Goal: Information Seeking & Learning: Understand process/instructions

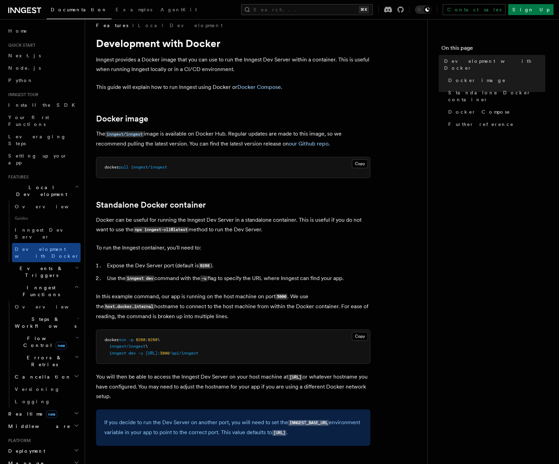
click at [56, 342] on span "new" at bounding box center [61, 346] width 11 height 8
click at [42, 364] on link "[PERSON_NAME] new" at bounding box center [50, 371] width 62 height 14
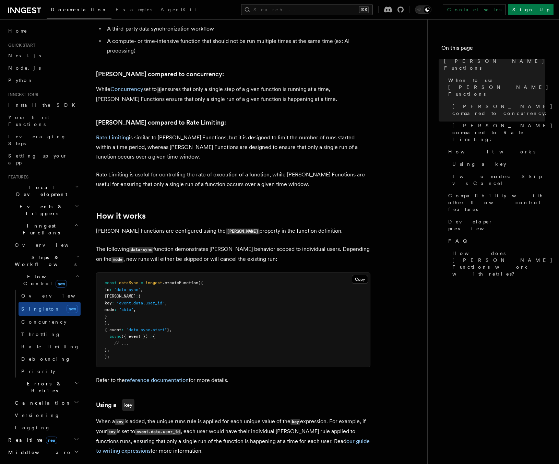
scroll to position [389, 0]
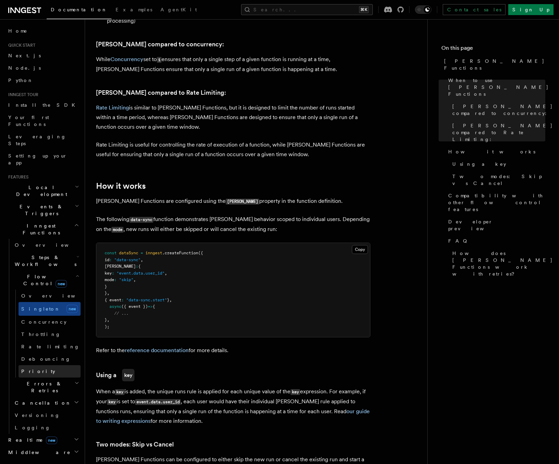
click at [61, 365] on link "Priority" at bounding box center [50, 371] width 62 height 12
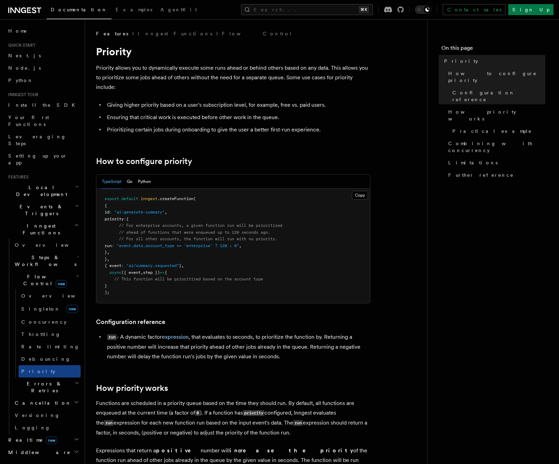
click at [55, 254] on span "Steps & Workflows" at bounding box center [44, 261] width 65 height 14
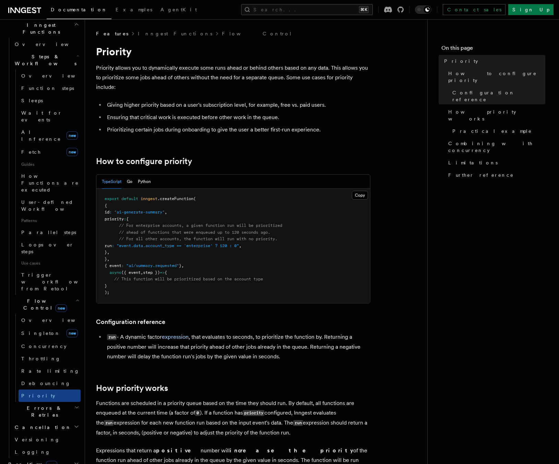
scroll to position [235, 0]
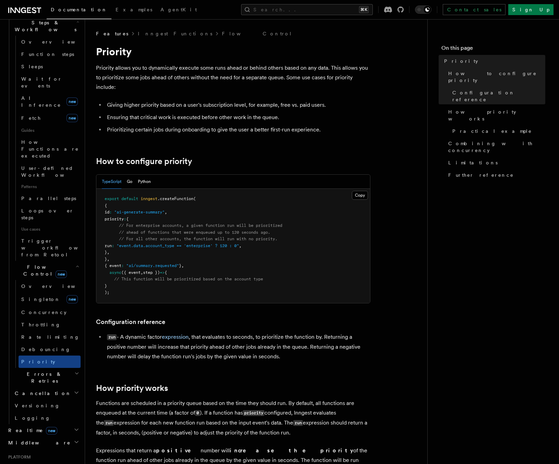
click at [51, 387] on h2 "Cancellation" at bounding box center [46, 393] width 69 height 12
click at [54, 400] on link "Overview" at bounding box center [50, 406] width 62 height 12
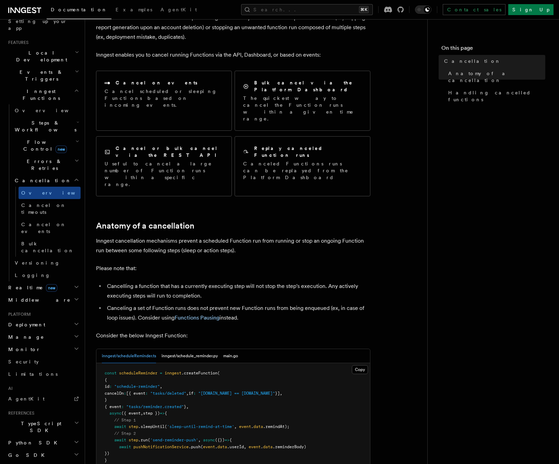
scroll to position [86, 0]
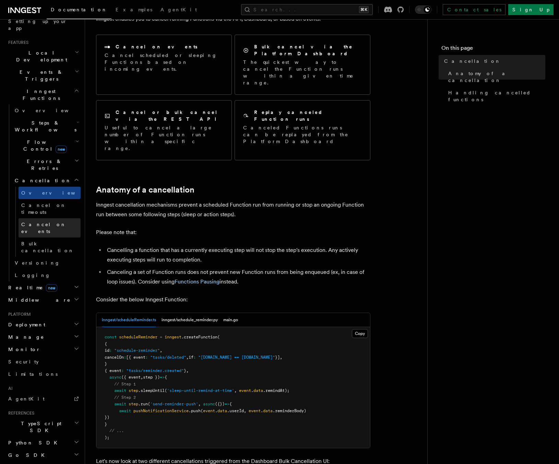
click at [61, 218] on link "Cancel on events" at bounding box center [50, 227] width 62 height 19
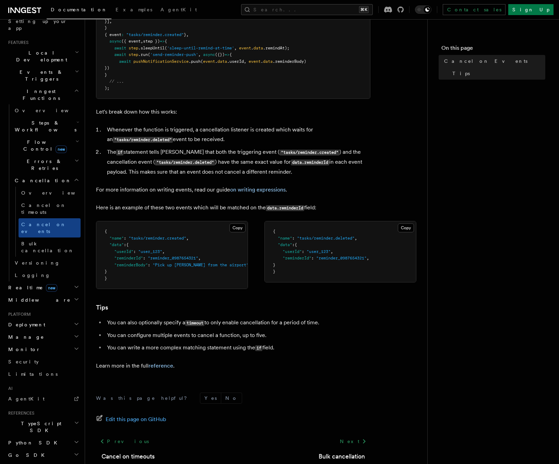
scroll to position [278, 0]
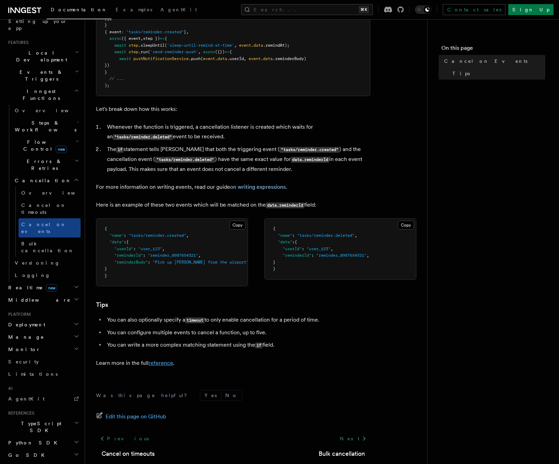
click at [160, 366] on link "reference" at bounding box center [161, 363] width 25 height 7
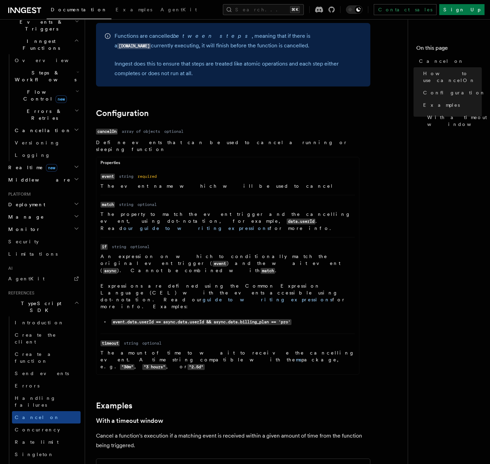
scroll to position [664, 0]
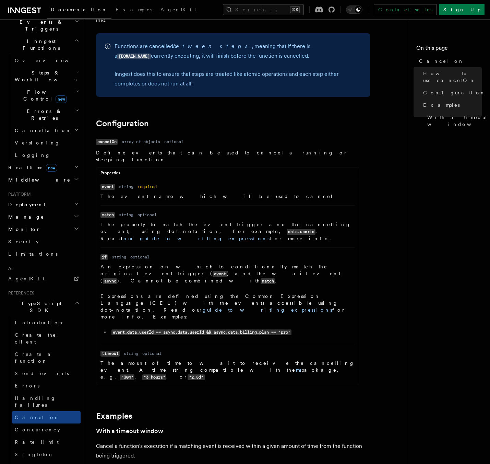
click at [192, 253] on dl "Name if Type string Required optional Description An expression on which to con…" at bounding box center [228, 295] width 255 height 85
click at [154, 236] on link "our guide to writing expressions" at bounding box center [197, 238] width 146 height 5
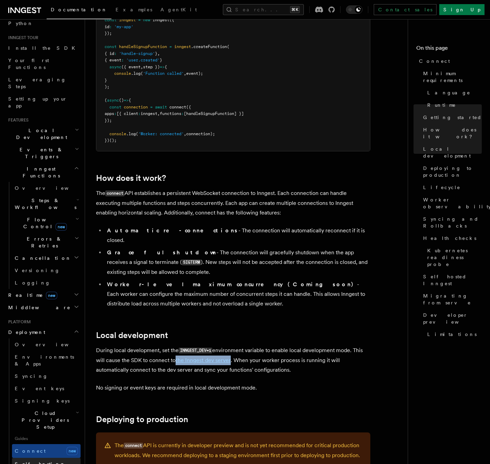
scroll to position [58, 0]
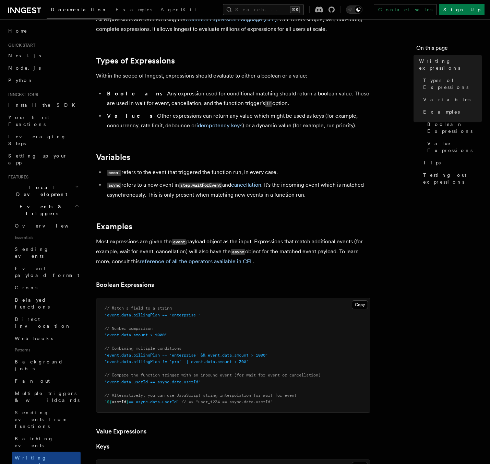
scroll to position [110, 0]
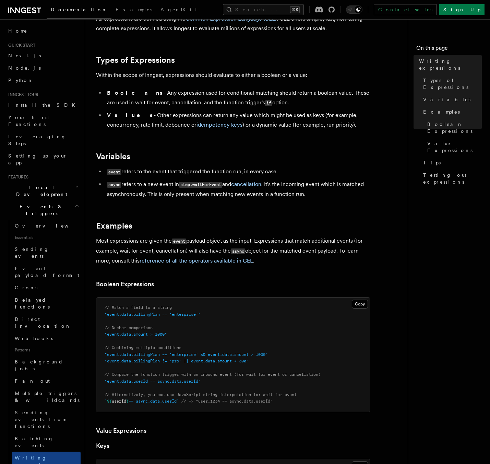
click at [217, 139] on article "Features Events & Triggers Writing expressions Expressions are used in a number…" at bounding box center [249, 446] width 306 height 1052
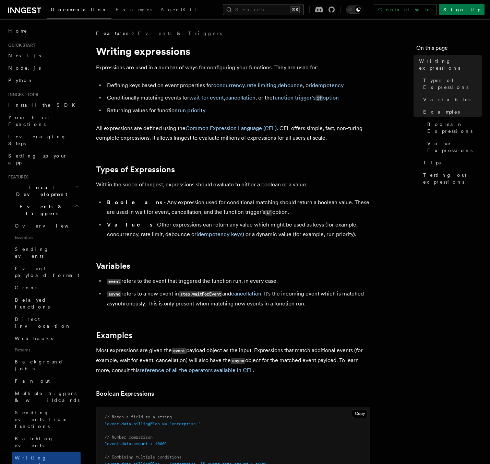
scroll to position [0, 0]
click at [303, 99] on link "function trigger's if option" at bounding box center [306, 98] width 66 height 7
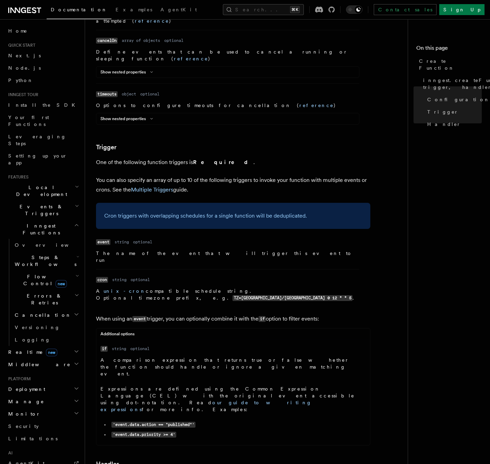
scroll to position [819, 0]
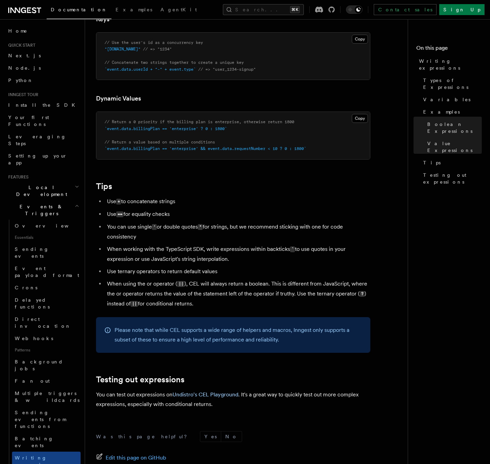
scroll to position [568, 0]
